Goal: Transaction & Acquisition: Purchase product/service

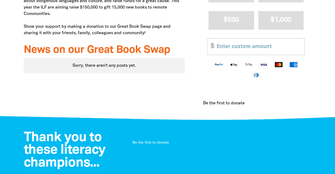
scroll to position [187, 0]
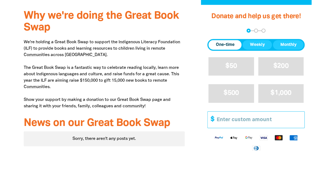
click at [236, 120] on input "Other Amount" at bounding box center [258, 119] width 91 height 16
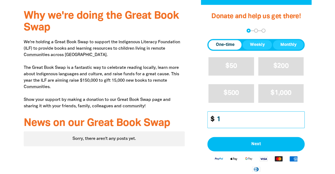
click at [301, 117] on input "1" at bounding box center [258, 119] width 91 height 16
click at [301, 117] on input "2" at bounding box center [258, 119] width 91 height 16
click at [301, 117] on input "3" at bounding box center [258, 119] width 91 height 16
click at [301, 117] on input "4" at bounding box center [258, 119] width 91 height 16
click at [301, 117] on input "5" at bounding box center [258, 119] width 91 height 16
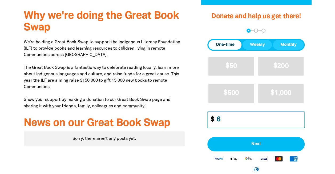
type input "6"
click at [301, 117] on input "6" at bounding box center [258, 119] width 91 height 16
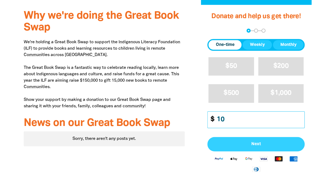
type input "10"
click at [251, 143] on span "Next" at bounding box center [256, 144] width 86 height 4
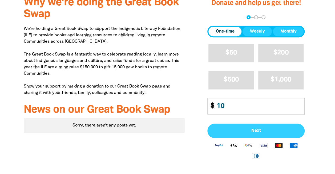
select select "AU"
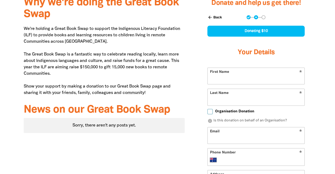
scroll to position [202, 0]
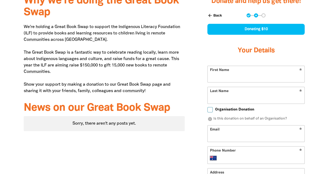
click at [218, 78] on input "First Name" at bounding box center [256, 74] width 97 height 16
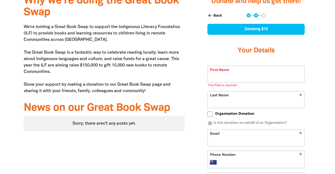
click at [200, 48] on div "Donate and help us get there! arrow_back Back Step 1 Step 2 Step 3 Donating $10…" at bounding box center [256, 133] width 127 height 286
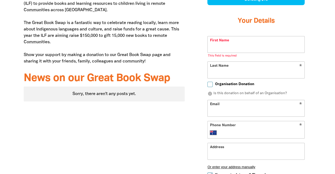
scroll to position [240, 0]
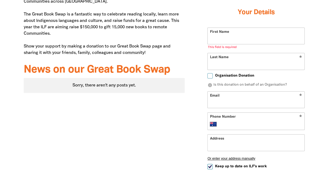
click at [231, 37] on input "First Name" at bounding box center [256, 36] width 97 height 16
type input "Everson Dahwa"
type input "everson.dahwa@clc.org.au"
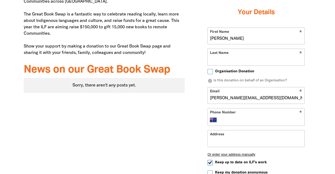
type input "[PERSON_NAME]"
click at [214, 62] on input "Last Name" at bounding box center [256, 57] width 97 height 16
type input "Dahwa"
type input "+61 439 805 731"
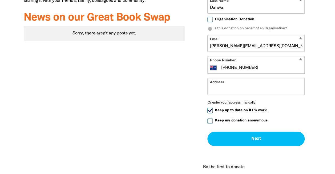
scroll to position [293, 0]
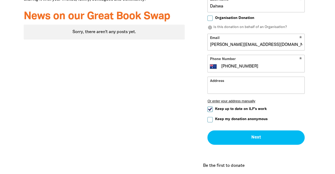
click at [223, 86] on input "Address" at bounding box center [256, 85] width 97 height 16
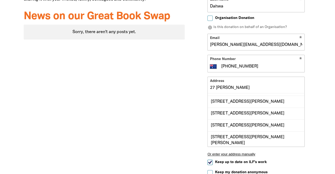
scroll to position [0, 0]
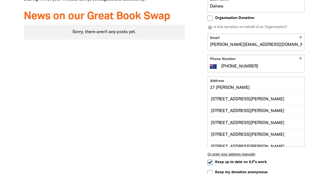
click at [214, 87] on input "27 Stuart hwy" at bounding box center [256, 85] width 97 height 16
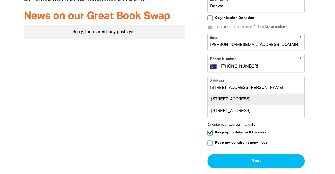
click at [249, 98] on div "170 Stuart Highway, BRAITLING NT 0870" at bounding box center [256, 98] width 97 height 11
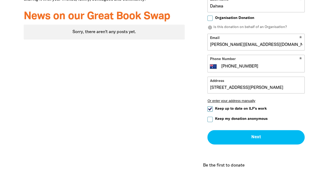
type input "170 Stuart Highway, BRAITLING NT 0870"
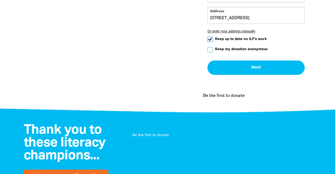
scroll to position [339, 0]
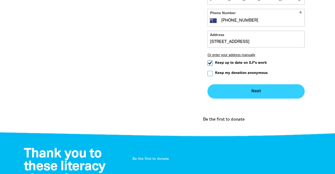
click at [255, 89] on button "Next chevron_right" at bounding box center [255, 91] width 97 height 14
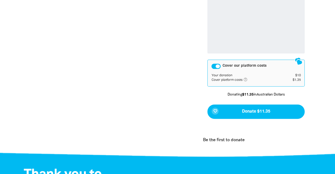
scroll to position [347, 0]
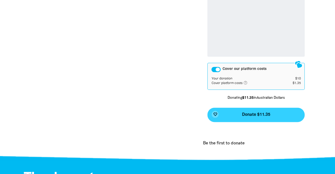
click at [252, 115] on span "Donate $11.35" at bounding box center [256, 115] width 28 height 4
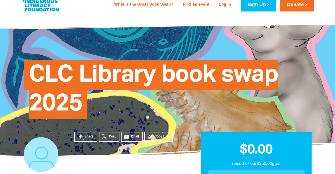
scroll to position [0, 0]
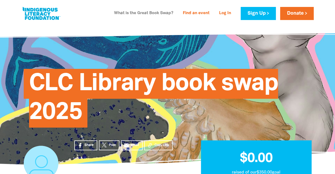
click at [144, 13] on link "What is the Great Book Swap?" at bounding box center [144, 13] width 66 height 9
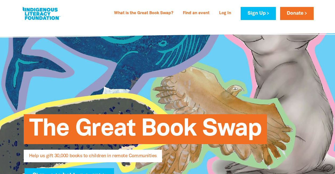
select select "AU"
